Goal: Ask a question

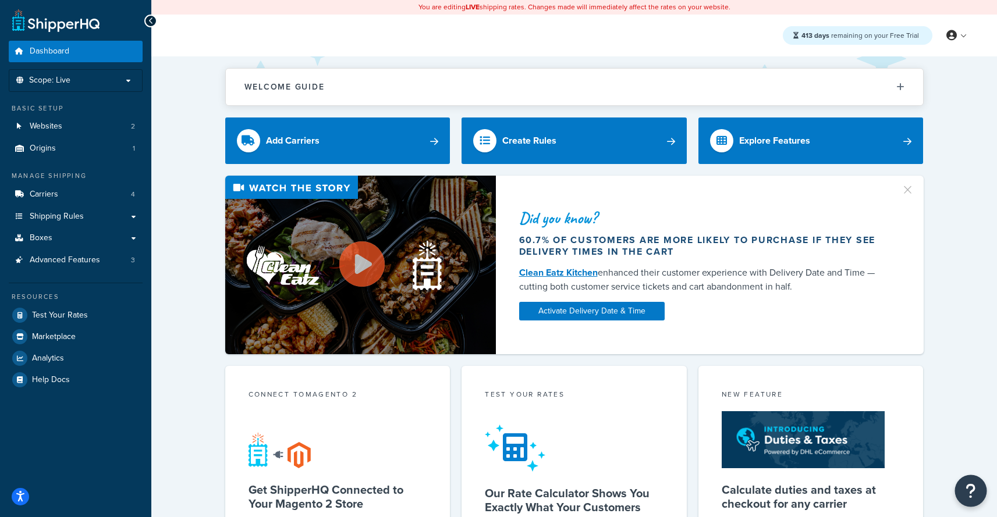
click at [976, 488] on icon "Open Resource Center" at bounding box center [970, 491] width 11 height 16
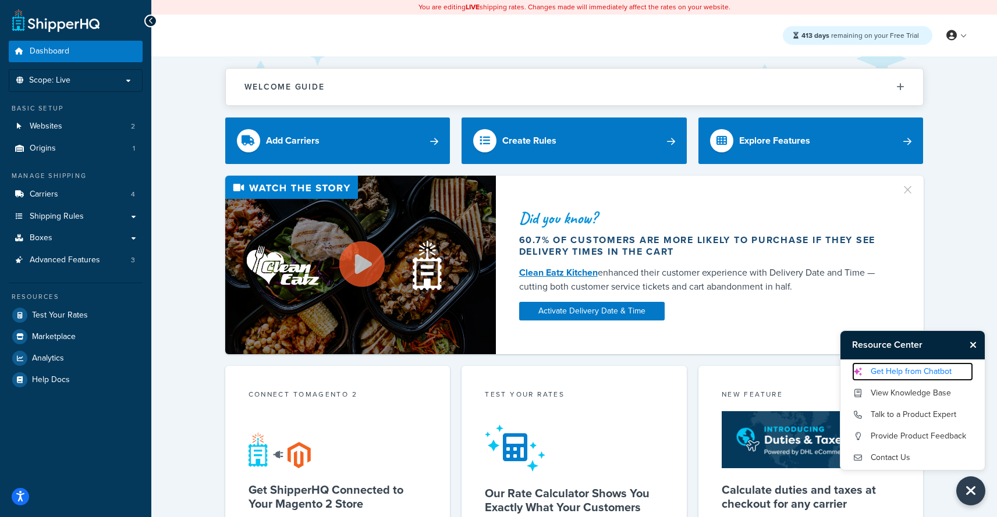
click at [928, 370] on link "Get Help from Chatbot" at bounding box center [912, 371] width 121 height 19
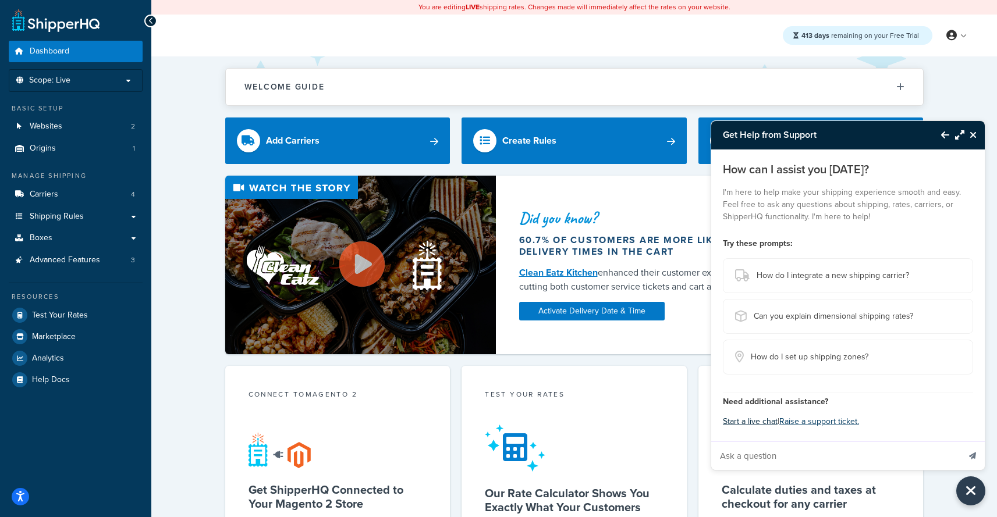
click at [758, 423] on button "Start a live chat" at bounding box center [750, 422] width 55 height 16
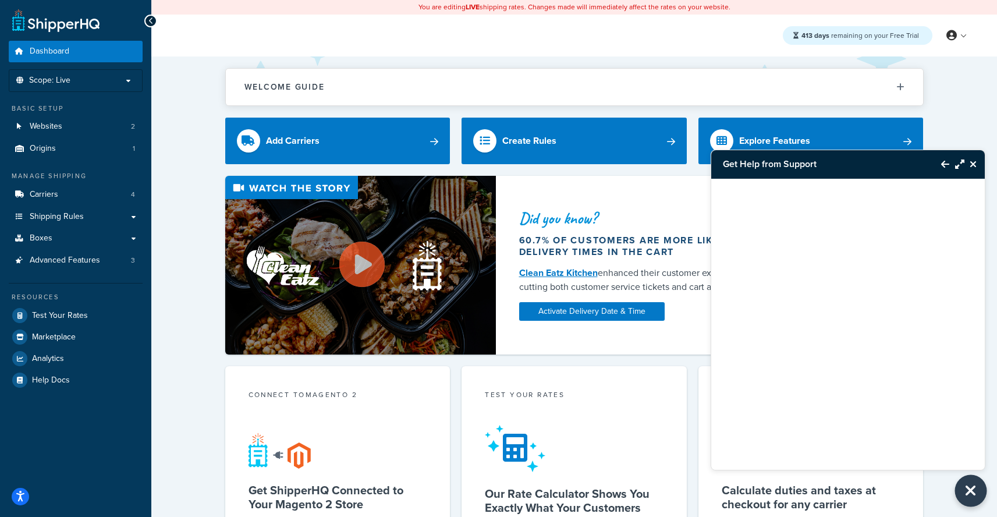
click at [965, 499] on icon "Close Resource Center" at bounding box center [970, 490] width 13 height 16
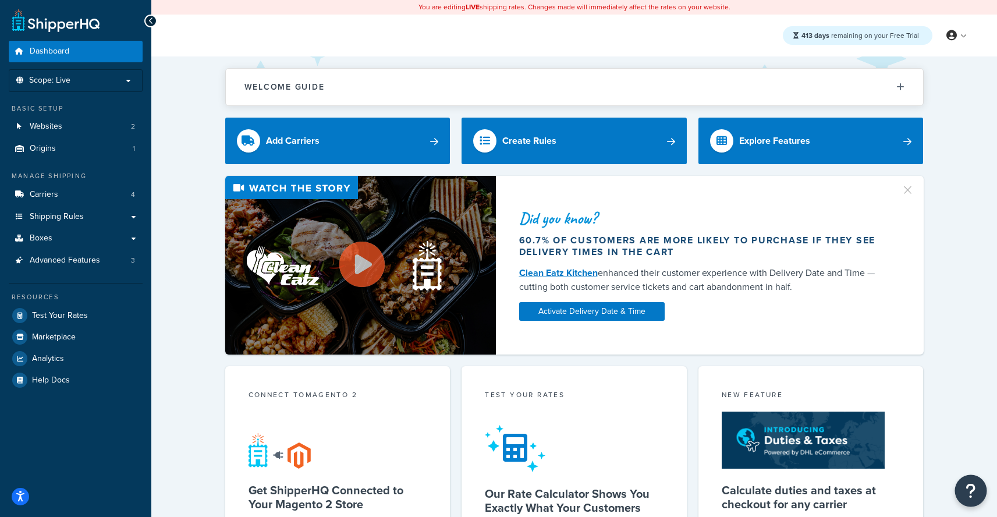
click at [965, 489] on button "Open Resource Center" at bounding box center [971, 491] width 32 height 32
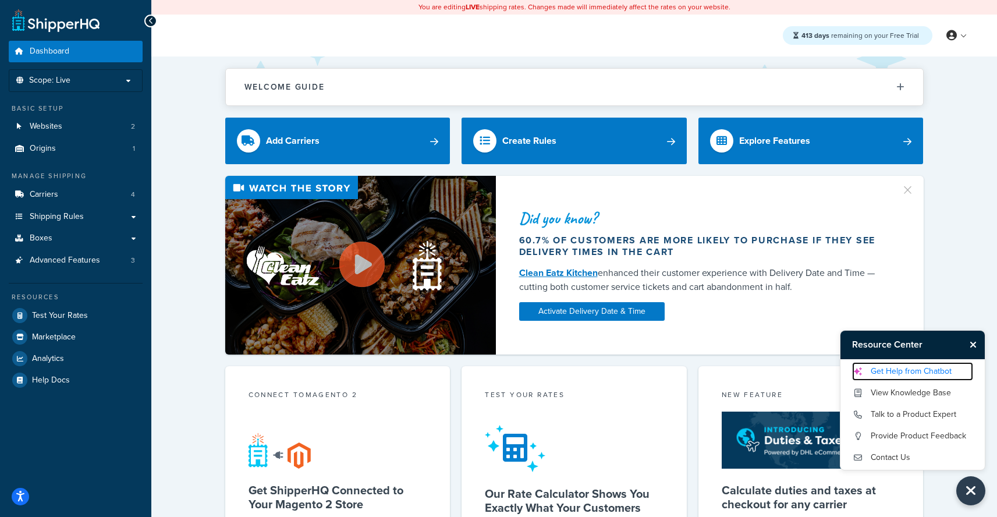
click at [914, 373] on link "Get Help from Chatbot" at bounding box center [912, 371] width 121 height 19
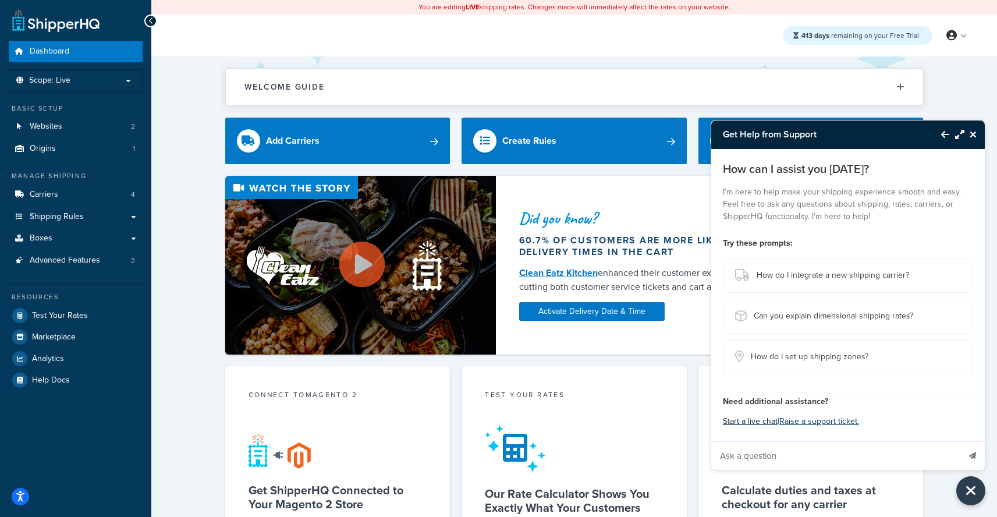
click at [753, 425] on button "Start a live chat" at bounding box center [750, 421] width 55 height 16
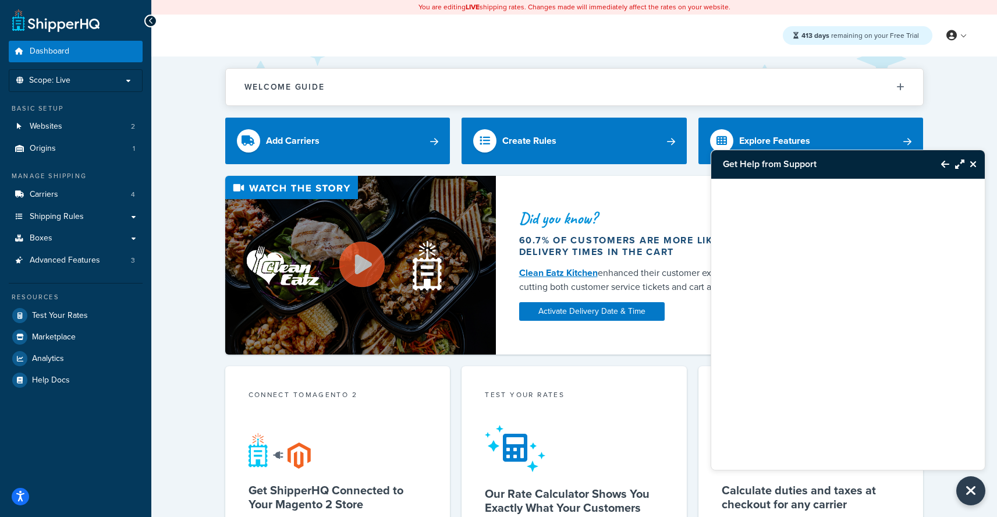
click at [980, 166] on button "Close Resource Center" at bounding box center [974, 164] width 20 height 14
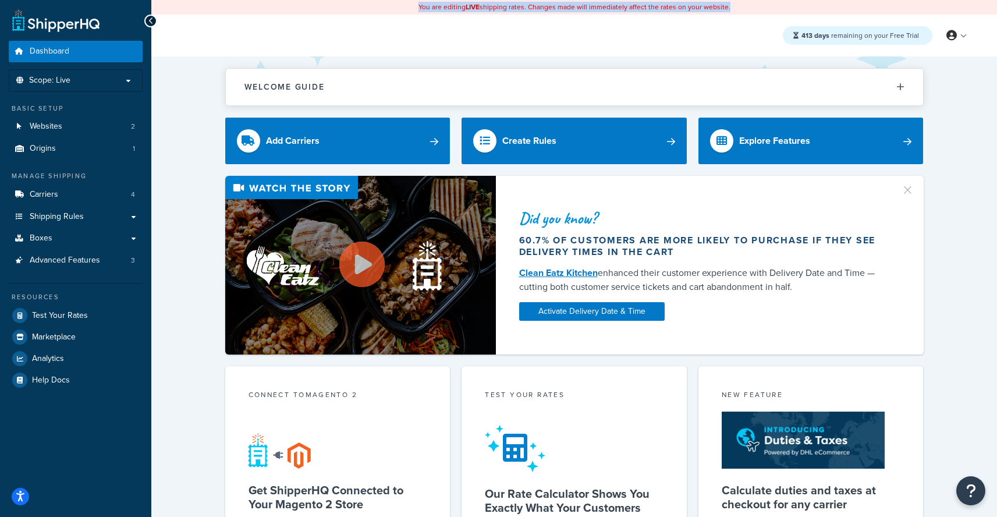
drag, startPoint x: 969, startPoint y: 181, endPoint x: 156, endPoint y: 391, distance: 839.5
click at [0, 488] on html "Accessibility Screen-Reader Guide, Feedback, and Issue Reporting | New window S…" at bounding box center [498, 462] width 997 height 925
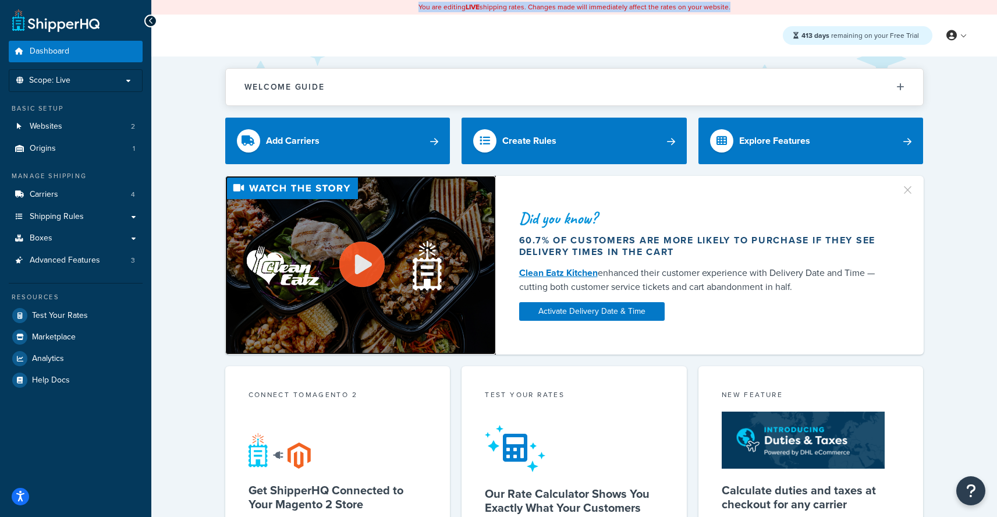
click at [292, 330] on img at bounding box center [360, 265] width 271 height 179
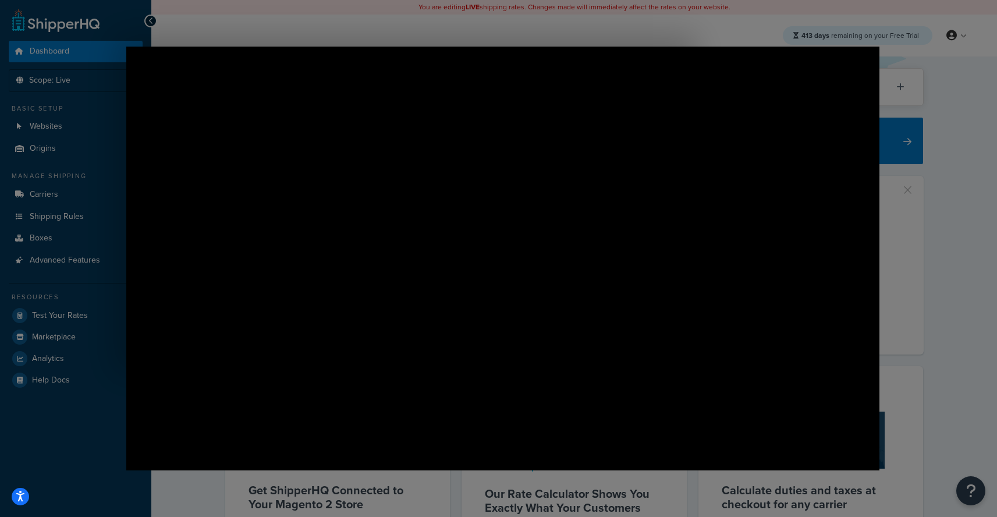
click at [901, 49] on div at bounding box center [502, 463] width 1005 height 926
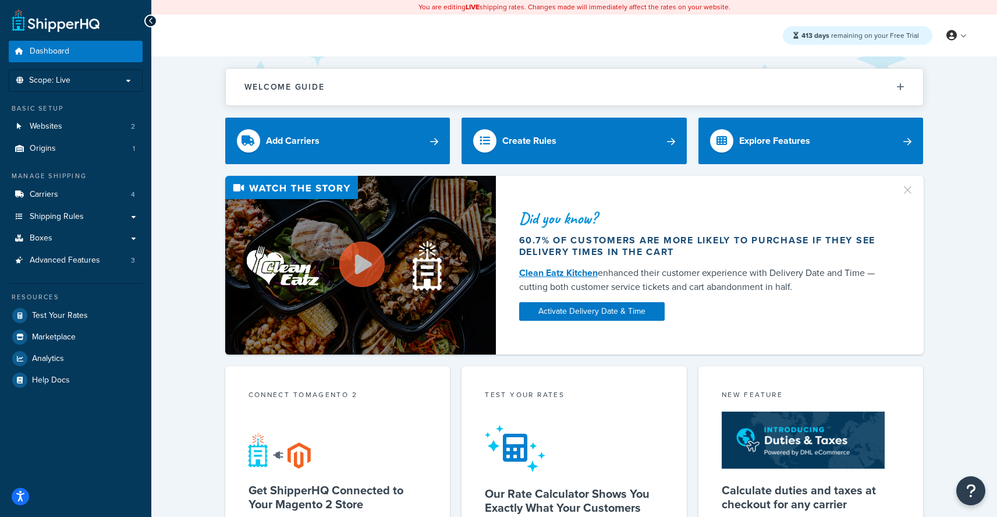
click at [893, 51] on div "413 days remaining on your Free Trial My Profile Billing Global Settings Contac…" at bounding box center [573, 36] width 845 height 42
click at [984, 495] on button "Open Resource Center" at bounding box center [971, 491] width 32 height 32
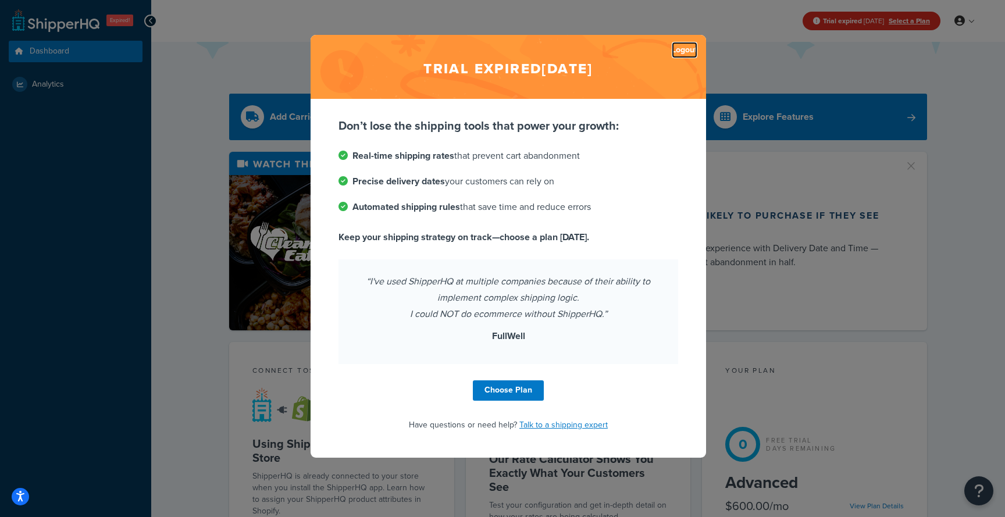
click at [689, 47] on link "Logout" at bounding box center [685, 50] width 26 height 16
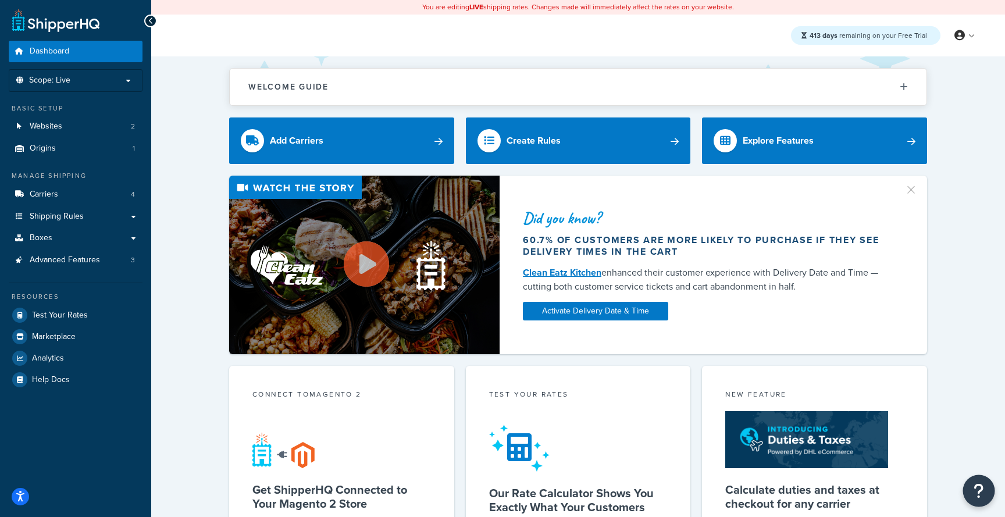
click at [976, 484] on icon "Open Resource Center" at bounding box center [979, 491] width 11 height 16
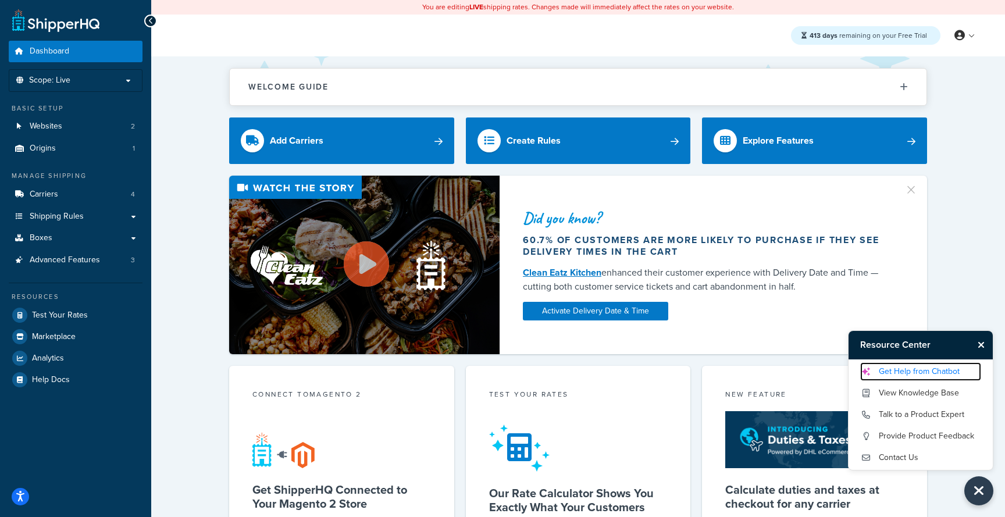
click at [915, 366] on link "Get Help from Chatbot" at bounding box center [921, 371] width 121 height 19
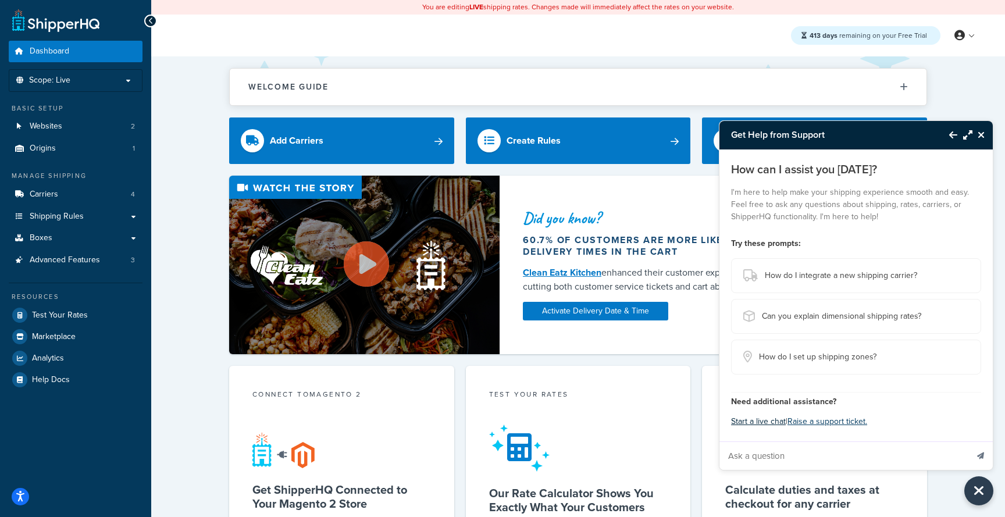
click at [758, 422] on button "Start a live chat" at bounding box center [758, 422] width 55 height 16
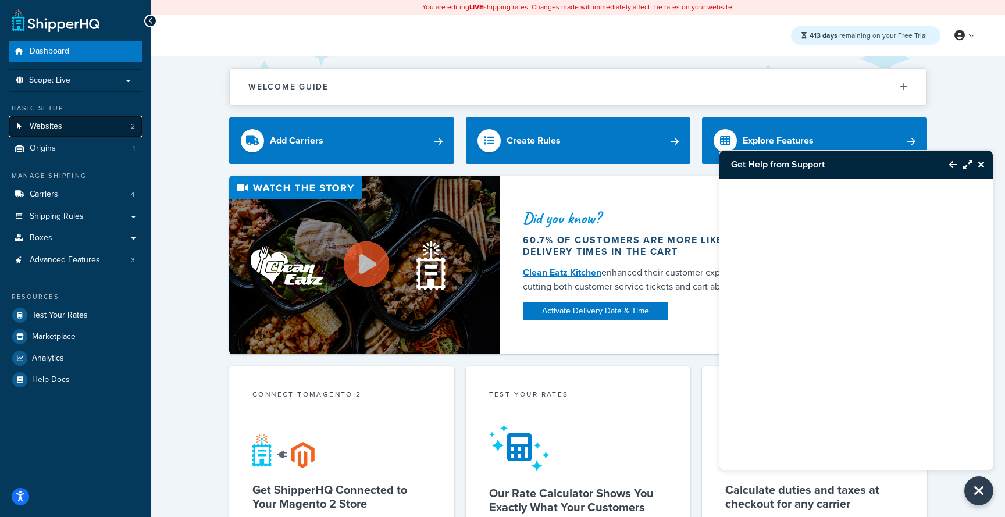
click at [59, 127] on span "Websites" at bounding box center [46, 127] width 33 height 10
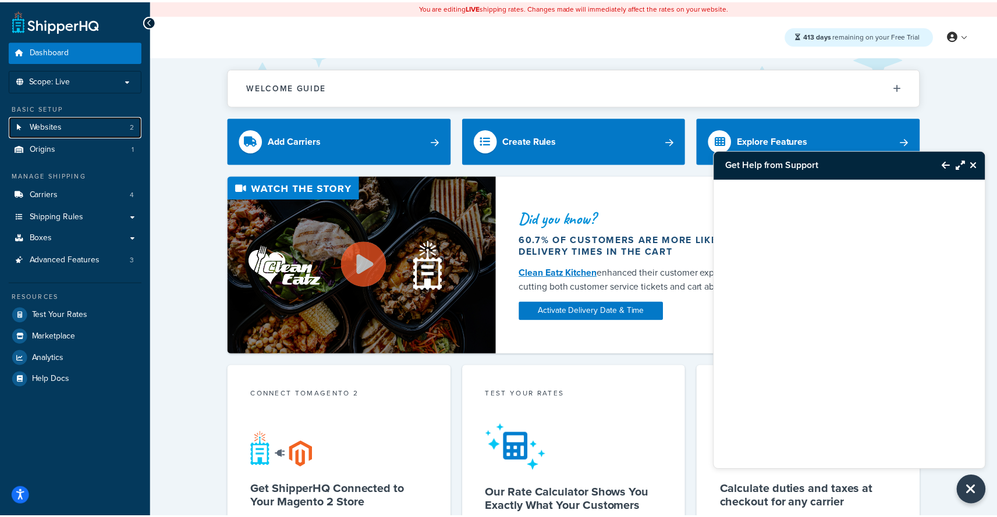
scroll to position [8, 0]
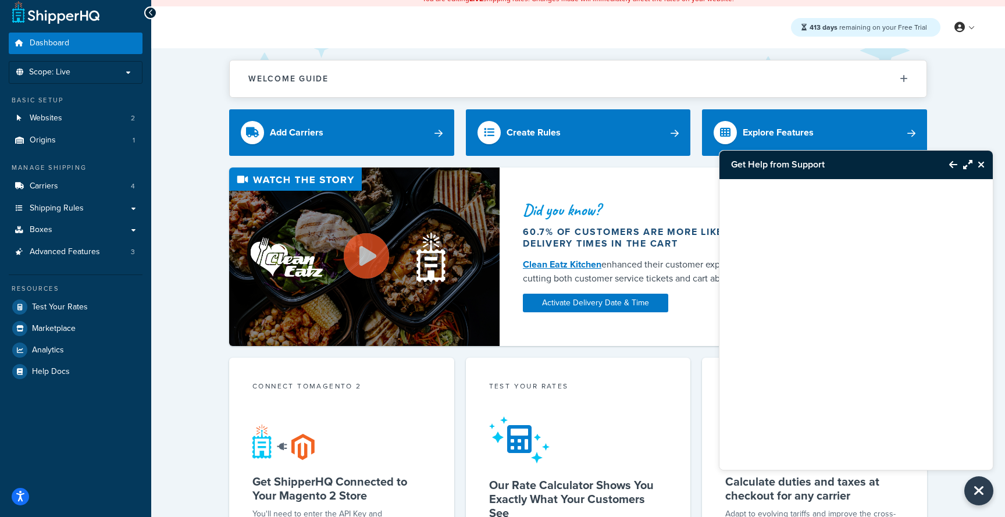
click at [983, 163] on icon "Close Resource Center" at bounding box center [981, 164] width 7 height 9
